Goal: Find specific page/section: Find specific page/section

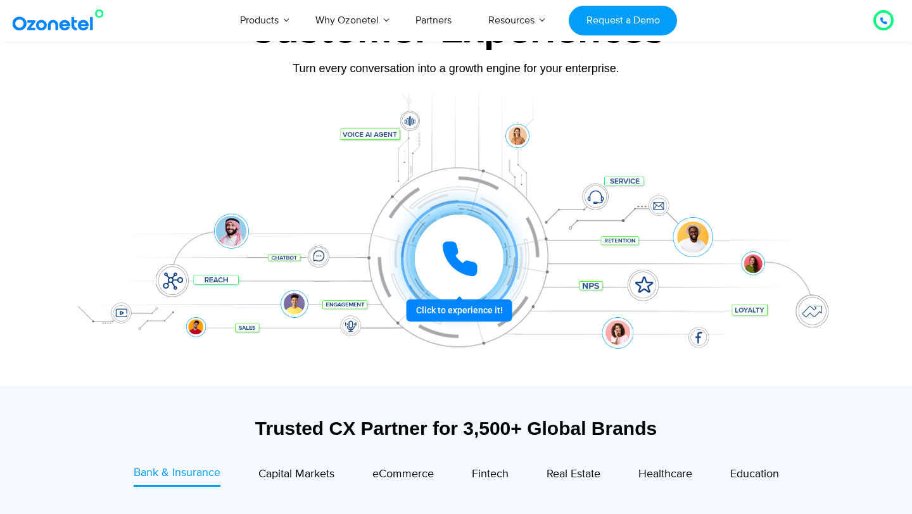
scroll to position [118, 0]
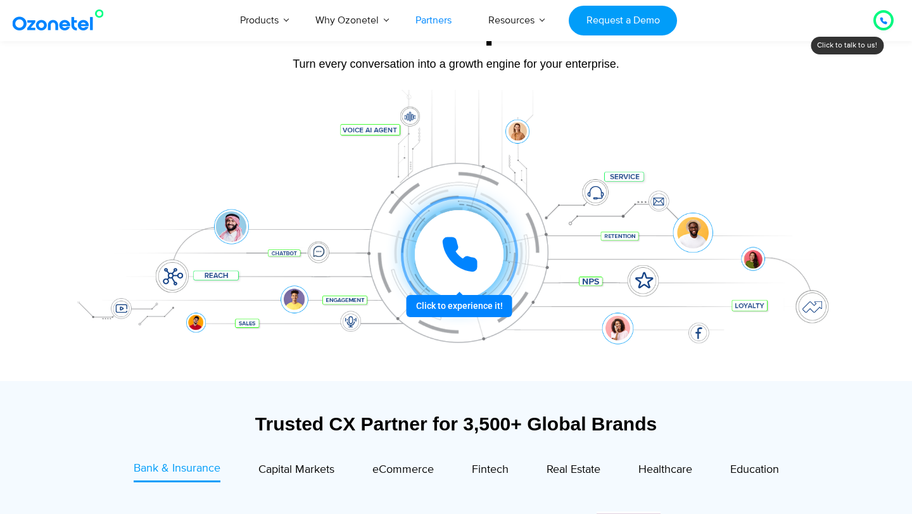
click at [432, 22] on link "Partners" at bounding box center [433, 20] width 73 height 42
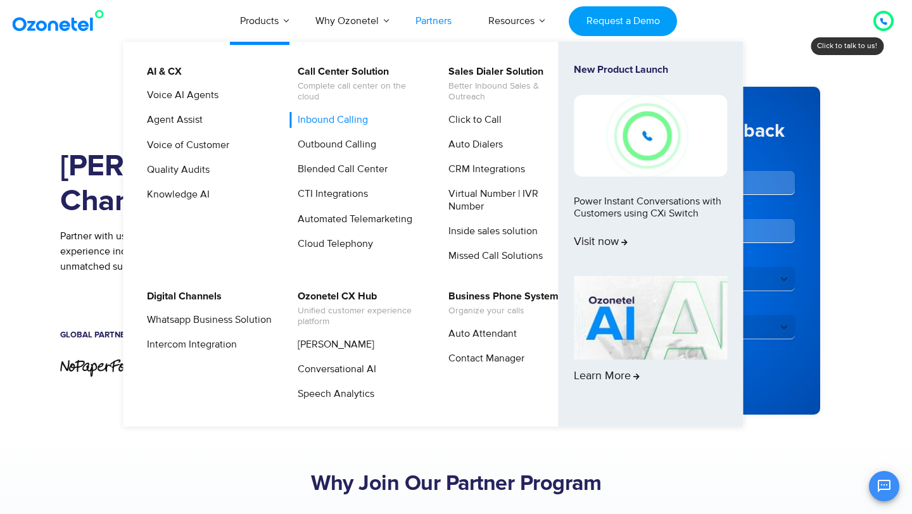
click at [343, 120] on link "Inbound Calling" at bounding box center [329, 120] width 80 height 16
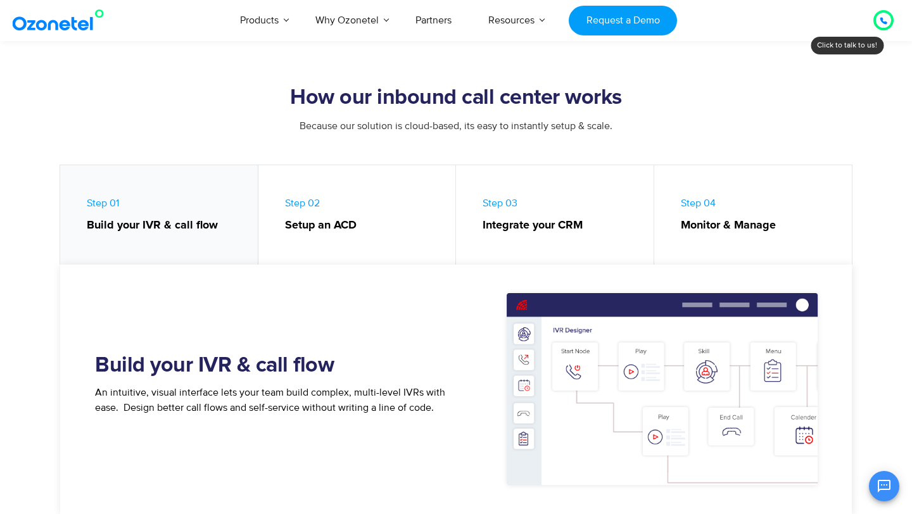
scroll to position [469, 0]
